Goal: Information Seeking & Learning: Learn about a topic

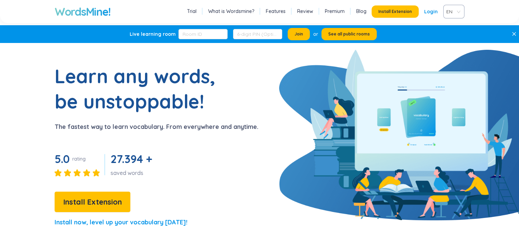
click at [431, 10] on link "Login" at bounding box center [431, 11] width 14 height 12
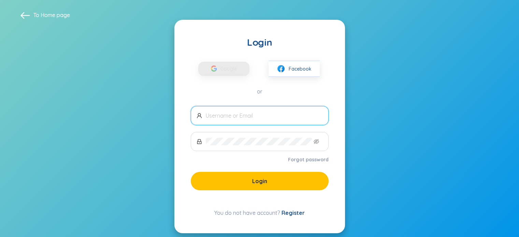
click at [301, 108] on span at bounding box center [260, 115] width 138 height 19
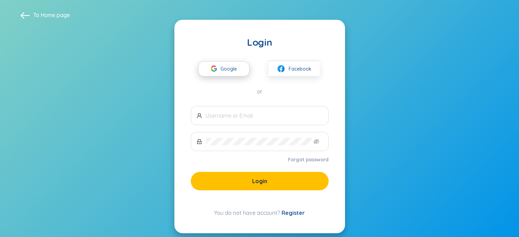
click at [237, 69] on span "Google" at bounding box center [230, 69] width 20 height 14
click at [254, 119] on span at bounding box center [260, 115] width 138 height 19
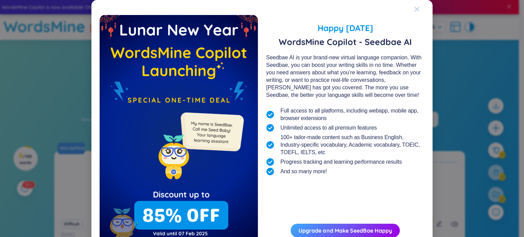
click at [417, 9] on span "Close" at bounding box center [423, 9] width 18 height 18
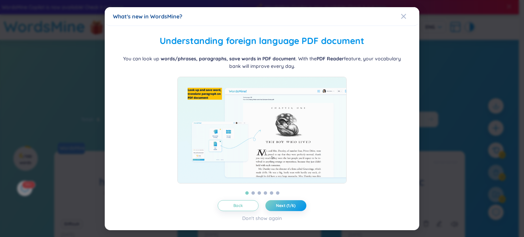
click at [414, 9] on span "Close" at bounding box center [410, 16] width 18 height 18
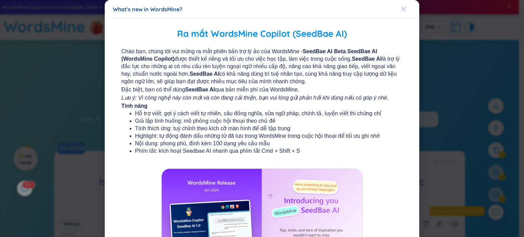
click at [403, 12] on span "Close" at bounding box center [410, 9] width 18 height 18
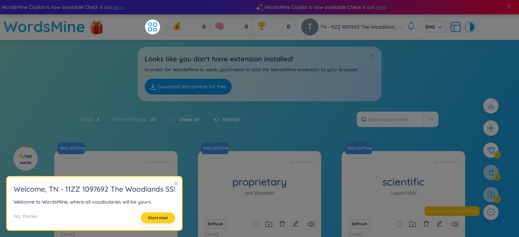
click at [162, 218] on span "Start now!" at bounding box center [158, 217] width 20 height 5
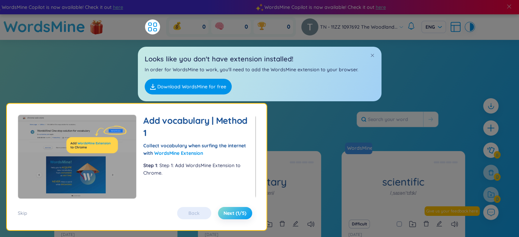
click at [223, 209] on button "Next (1/5)" at bounding box center [235, 213] width 34 height 12
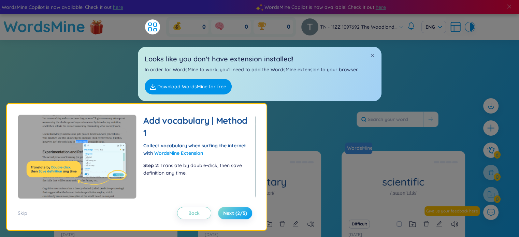
click at [224, 207] on button "Next (2/5)" at bounding box center [235, 213] width 34 height 12
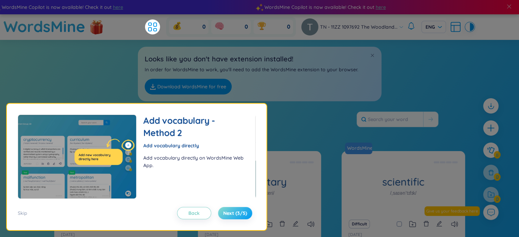
click at [224, 207] on button "Next (3/5)" at bounding box center [235, 213] width 34 height 12
click at [224, 207] on div "Skip Back Next (3/5)" at bounding box center [137, 209] width 238 height 20
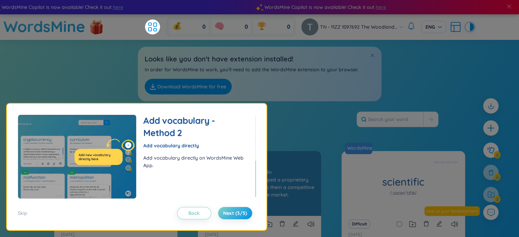
click at [269, 172] on div "proprietary /prəˈpraɪəteri/" at bounding box center [259, 183] width 123 height 65
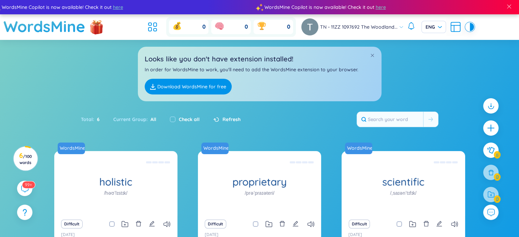
click at [115, 79] on div "Looks like you don't have extension installed! In order for WordsMine to work, …" at bounding box center [259, 70] width 519 height 61
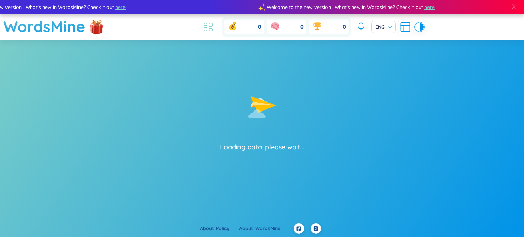
click at [209, 34] on li at bounding box center [208, 26] width 15 height 15
click at [207, 30] on icon at bounding box center [208, 27] width 12 height 12
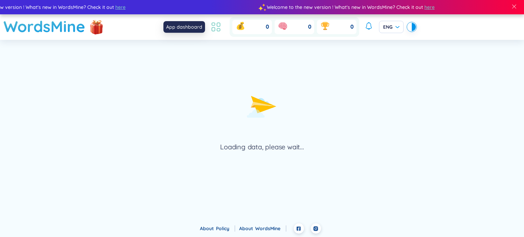
click at [218, 29] on icon at bounding box center [216, 27] width 12 height 12
click at [216, 30] on icon at bounding box center [216, 27] width 12 height 12
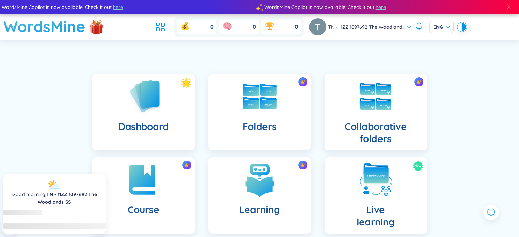
click at [153, 29] on header "WordsMine 0 0 0 TN - 11ZZ 1097692 The Woodland... ENG" at bounding box center [259, 27] width 519 height 26
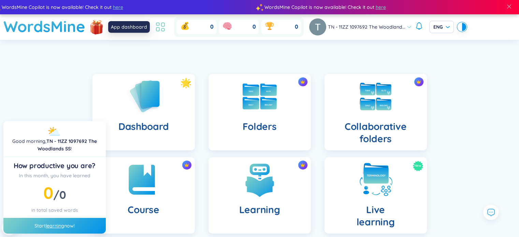
click at [161, 29] on icon at bounding box center [160, 27] width 12 height 12
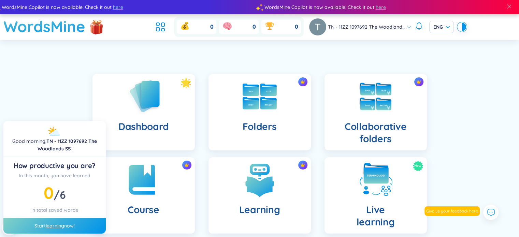
click at [165, 34] on div "0 0 0" at bounding box center [228, 27] width 151 height 20
click at [162, 32] on icon at bounding box center [160, 27] width 12 height 12
click at [79, 227] on div "Start learning now!" at bounding box center [54, 226] width 102 height 16
click at [70, 222] on div "Start learning now!" at bounding box center [54, 226] width 102 height 16
click at [72, 225] on div "Start learning now!" at bounding box center [54, 226] width 102 height 16
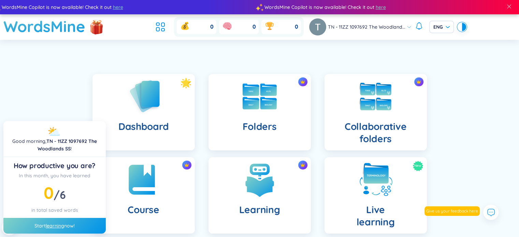
drag, startPoint x: 72, startPoint y: 225, endPoint x: 75, endPoint y: 222, distance: 4.1
click at [75, 222] on div "Start learning now!" at bounding box center [54, 226] width 102 height 16
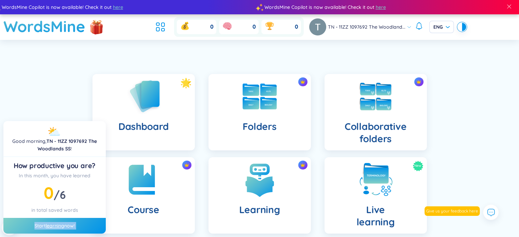
click at [75, 222] on div "Start learning now!" at bounding box center [54, 226] width 102 height 16
drag, startPoint x: 457, startPoint y: 78, endPoint x: 437, endPoint y: 81, distance: 20.3
click at [456, 78] on div "Dashboard Folders Collaborative folders Course Learning New Live learning Insig…" at bounding box center [259, 234] width 519 height 355
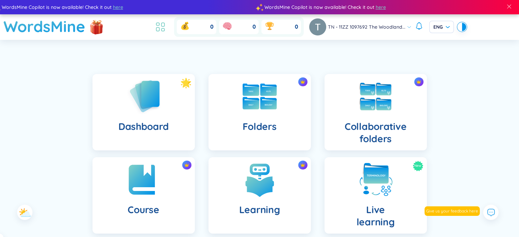
click at [165, 28] on icon at bounding box center [160, 27] width 12 height 12
click at [162, 29] on icon at bounding box center [160, 27] width 12 height 12
click at [160, 28] on icon at bounding box center [160, 27] width 12 height 12
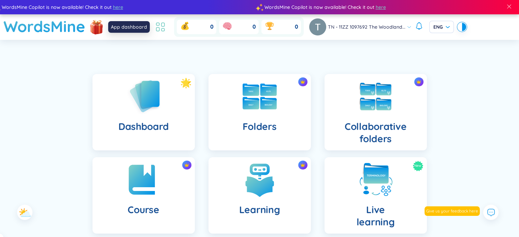
click at [160, 28] on icon at bounding box center [160, 27] width 12 height 12
click at [161, 28] on icon at bounding box center [160, 27] width 12 height 12
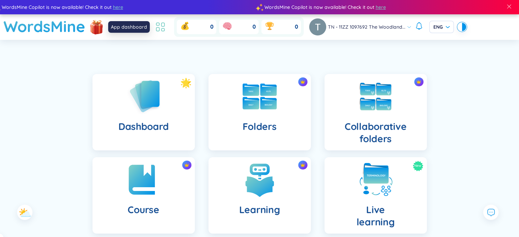
click at [161, 28] on icon at bounding box center [160, 27] width 12 height 12
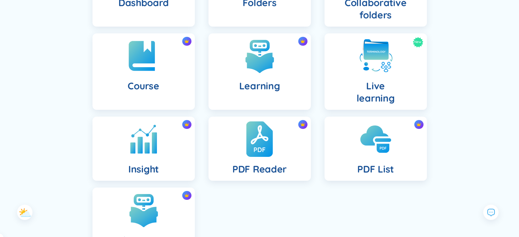
scroll to position [136, 0]
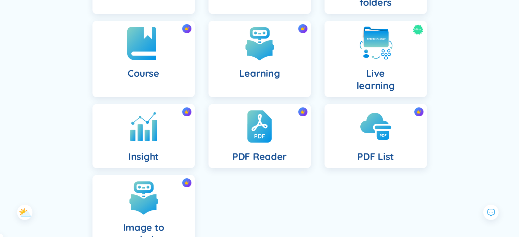
click at [157, 59] on img at bounding box center [144, 44] width 38 height 38
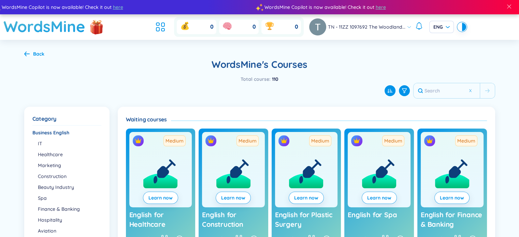
click at [31, 52] on div "Back" at bounding box center [34, 54] width 20 height 8
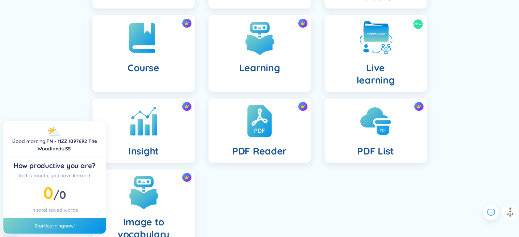
scroll to position [188, 0]
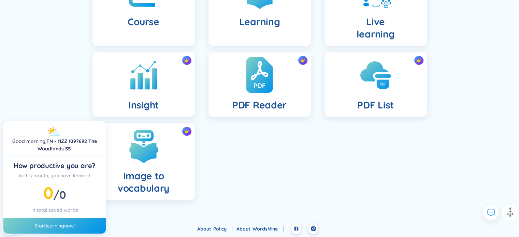
click at [254, 93] on img at bounding box center [259, 75] width 27 height 38
